Goal: Task Accomplishment & Management: Complete application form

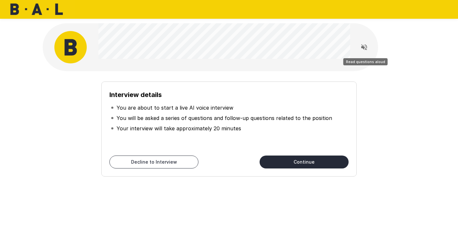
click at [364, 49] on icon "Read questions aloud" at bounding box center [364, 47] width 8 height 8
click at [364, 47] on icon "Stop reading questions aloud" at bounding box center [364, 47] width 8 height 8
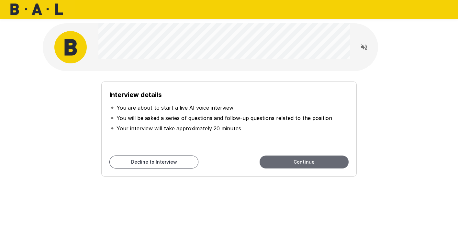
click at [314, 162] on button "Continue" at bounding box center [303, 162] width 89 height 13
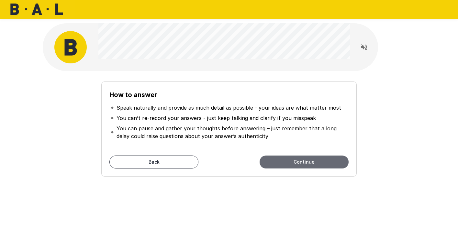
click at [300, 162] on button "Continue" at bounding box center [303, 162] width 89 height 13
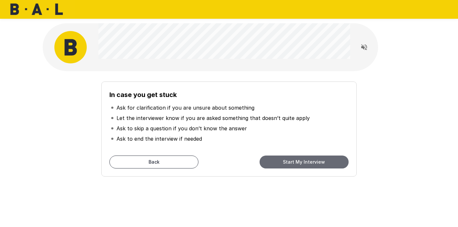
click at [300, 163] on button "Start My Interview" at bounding box center [303, 162] width 89 height 13
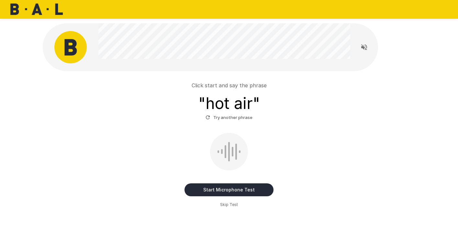
scroll to position [2, 0]
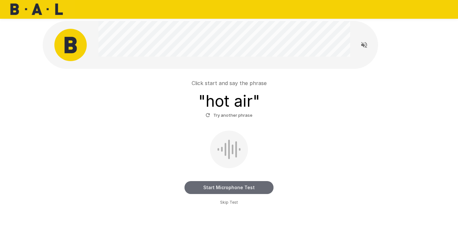
click at [202, 188] on button "Start Microphone Test" at bounding box center [228, 187] width 89 height 13
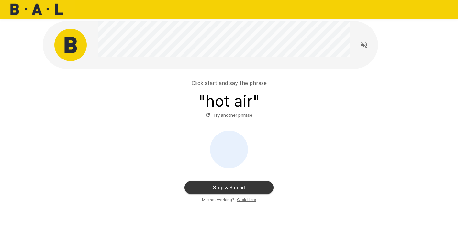
click at [195, 188] on button "Stop & Submit" at bounding box center [228, 187] width 89 height 13
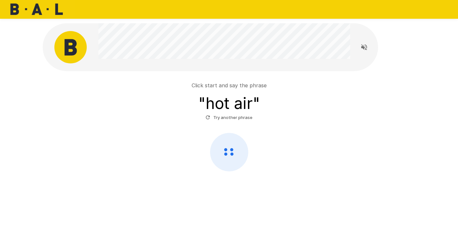
scroll to position [0, 0]
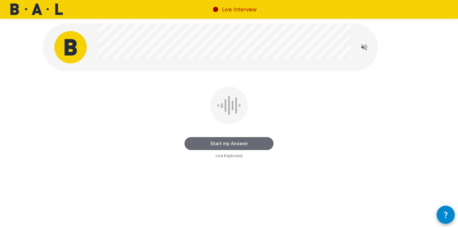
click at [247, 142] on button "Start my Answer" at bounding box center [228, 143] width 89 height 13
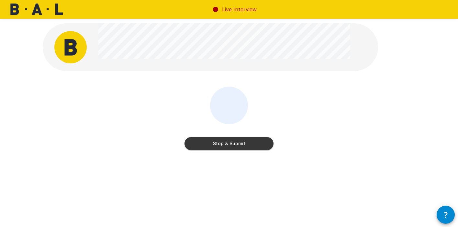
click at [231, 144] on button "Stop & Submit" at bounding box center [228, 143] width 89 height 13
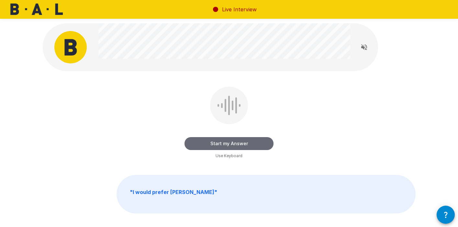
click at [228, 144] on button "Start my Answer" at bounding box center [228, 143] width 89 height 13
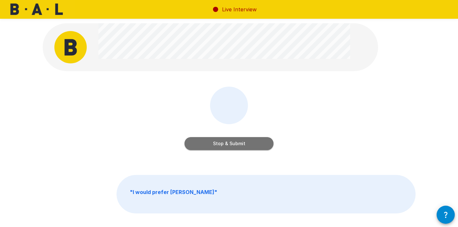
click at [228, 144] on button "Stop & Submit" at bounding box center [228, 143] width 89 height 13
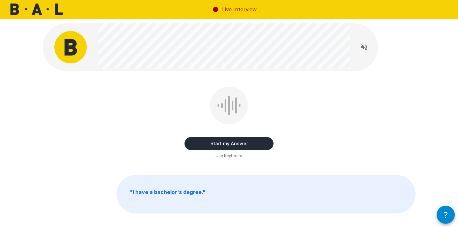
click at [236, 143] on button "Start my Answer" at bounding box center [228, 143] width 89 height 13
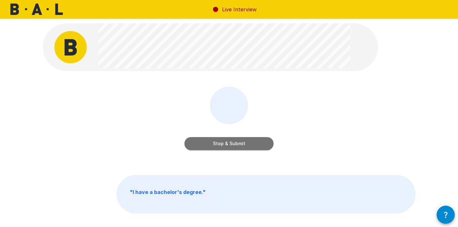
click at [215, 145] on button "Stop & Submit" at bounding box center [228, 143] width 89 height 13
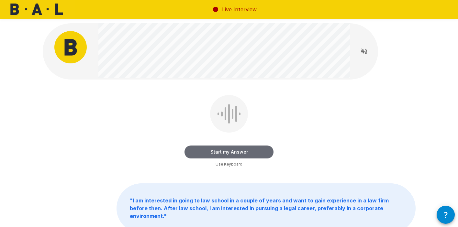
click at [252, 151] on button "Start my Answer" at bounding box center [228, 152] width 89 height 13
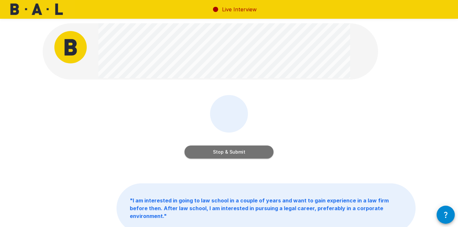
click at [248, 151] on button "Stop & Submit" at bounding box center [228, 152] width 89 height 13
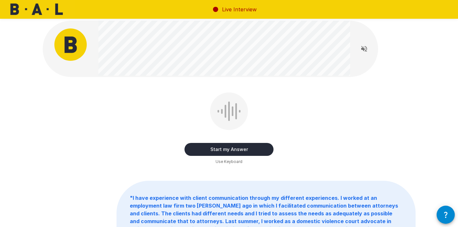
scroll to position [2, 0]
click at [263, 147] on button "Start my Answer" at bounding box center [228, 149] width 89 height 13
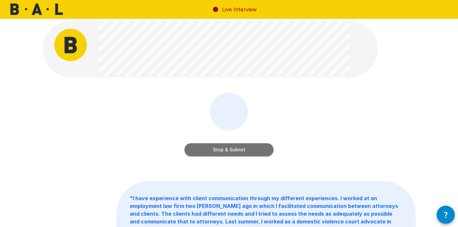
click at [253, 151] on button "Stop & Submit" at bounding box center [228, 149] width 89 height 13
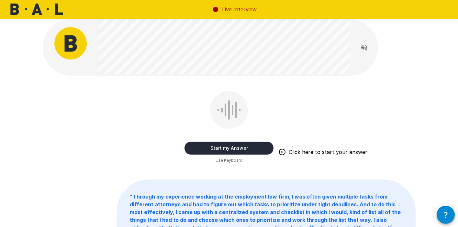
scroll to position [0, 0]
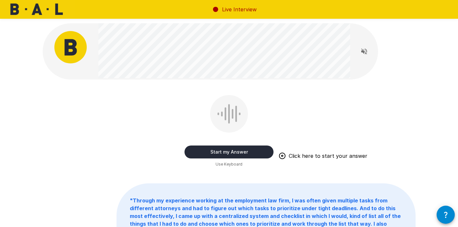
click at [263, 149] on button "Start my Answer" at bounding box center [228, 152] width 89 height 13
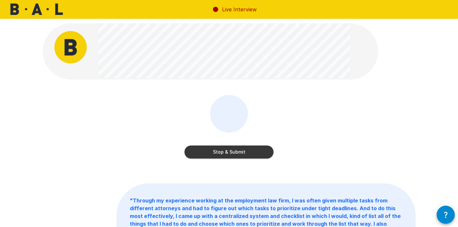
click at [246, 152] on button "Stop & Submit" at bounding box center [228, 152] width 89 height 13
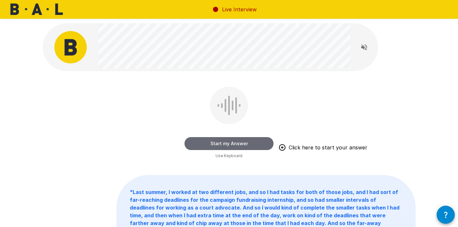
click at [260, 141] on button "Start my Answer" at bounding box center [228, 143] width 89 height 13
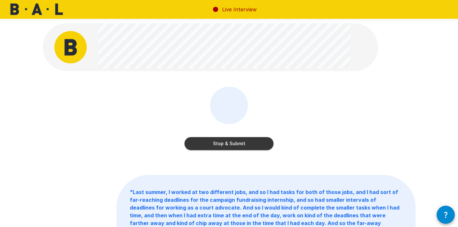
click at [257, 143] on button "Stop & Submit" at bounding box center [228, 143] width 89 height 13
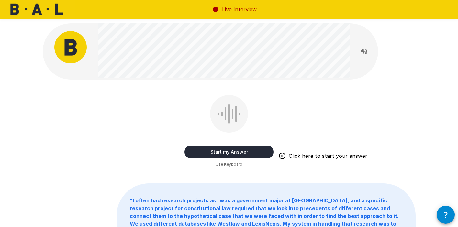
click at [253, 149] on button "Start my Answer" at bounding box center [228, 152] width 89 height 13
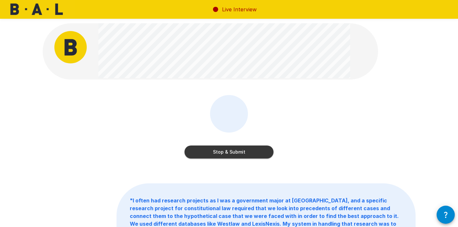
click at [208, 154] on button "Stop & Submit" at bounding box center [228, 152] width 89 height 13
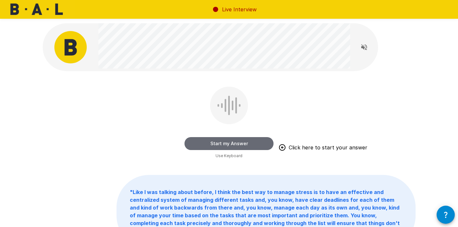
click at [236, 141] on button "Start my Answer" at bounding box center [228, 143] width 89 height 13
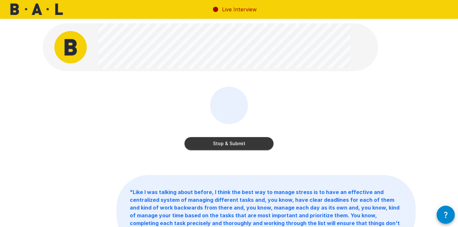
click at [208, 146] on button "Stop & Submit" at bounding box center [228, 143] width 89 height 13
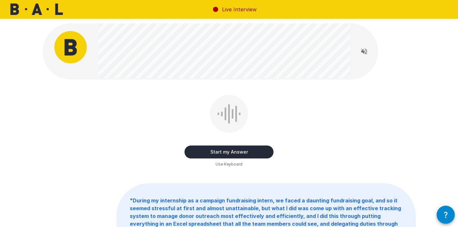
click at [233, 150] on button "Start my Answer" at bounding box center [228, 152] width 89 height 13
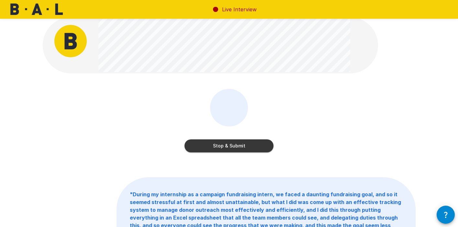
scroll to position [2, 0]
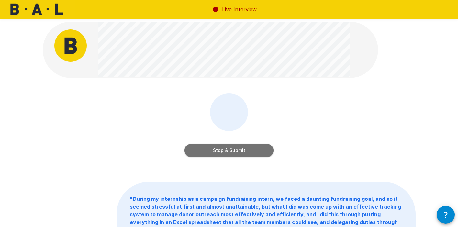
click at [241, 150] on button "Stop & Submit" at bounding box center [228, 150] width 89 height 13
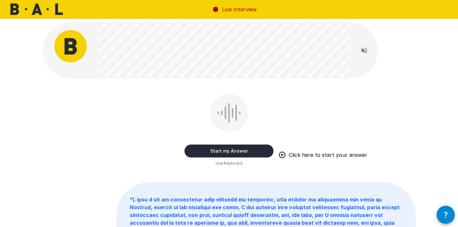
scroll to position [0, 0]
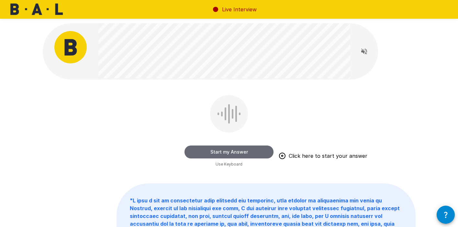
click at [240, 150] on button "Start my Answer" at bounding box center [228, 152] width 89 height 13
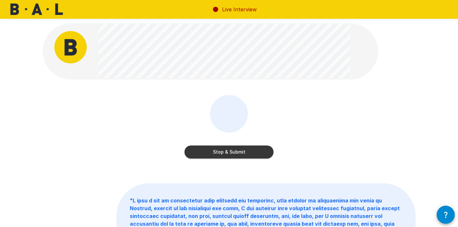
click at [235, 150] on button "Stop & Submit" at bounding box center [228, 152] width 89 height 13
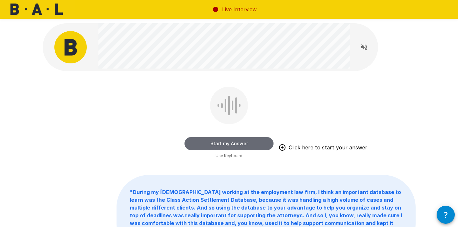
click at [247, 142] on button "Start my Answer" at bounding box center [228, 143] width 89 height 13
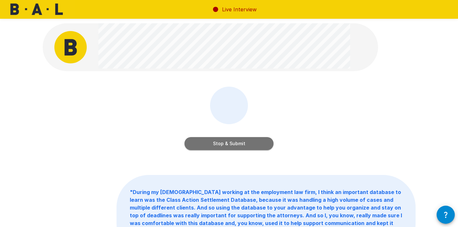
click at [247, 146] on button "Stop & Submit" at bounding box center [228, 143] width 89 height 13
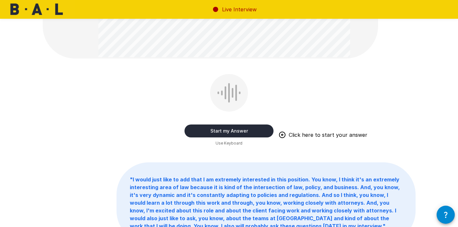
scroll to position [180, 0]
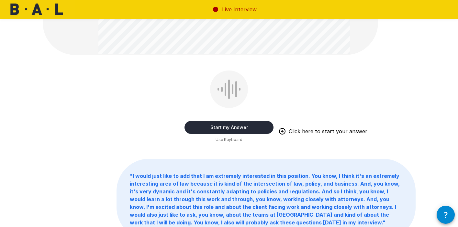
click at [221, 138] on span "Use Keyboard" at bounding box center [228, 139] width 27 height 6
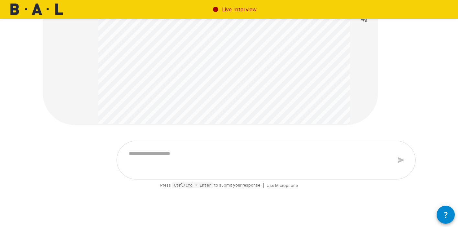
scroll to position [108, 0]
click at [168, 191] on div "* Press Ctrl/Cmd + Enter to submit your response | Use Microphone" at bounding box center [229, 178] width 372 height 73
click at [179, 169] on textarea at bounding box center [257, 161] width 267 height 25
click at [189, 185] on pre "Ctrl/Cmd + Enter" at bounding box center [192, 187] width 41 height 6
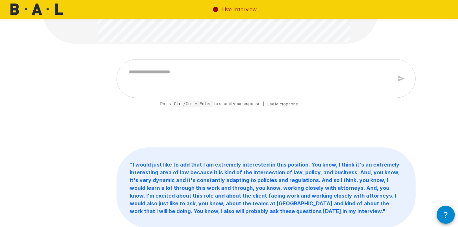
click at [248, 77] on textarea at bounding box center [257, 78] width 267 height 25
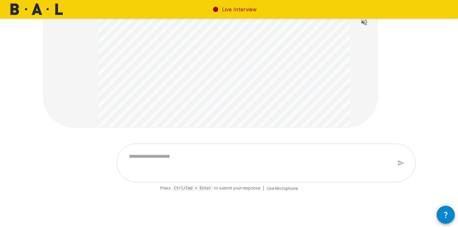
scroll to position [244, 0]
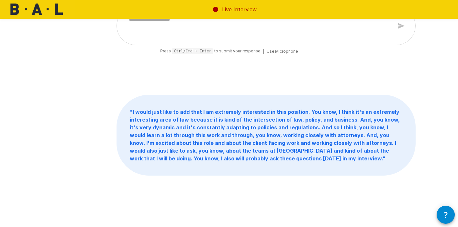
type textarea "*"
click at [360, 173] on p "" I would just like to add that I am extremely interested in this position. You…" at bounding box center [266, 135] width 298 height 80
click at [284, 50] on span "Use Microphone" at bounding box center [281, 51] width 31 height 6
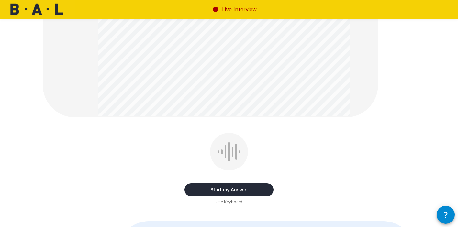
scroll to position [118, 0]
click at [253, 188] on button "Start my Answer" at bounding box center [228, 189] width 89 height 13
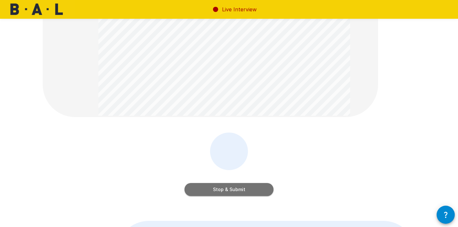
click at [251, 191] on button "Stop & Submit" at bounding box center [228, 189] width 89 height 13
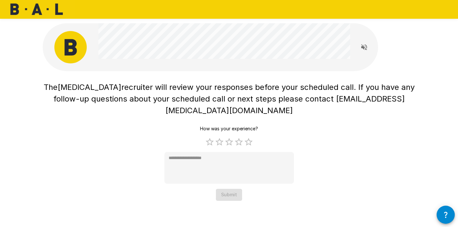
scroll to position [0, 0]
click at [247, 137] on label "5 Stars" at bounding box center [248, 142] width 10 height 10
type textarea "*"
click at [230, 189] on button "Submit" at bounding box center [229, 195] width 26 height 12
